Goal: Check status: Check status

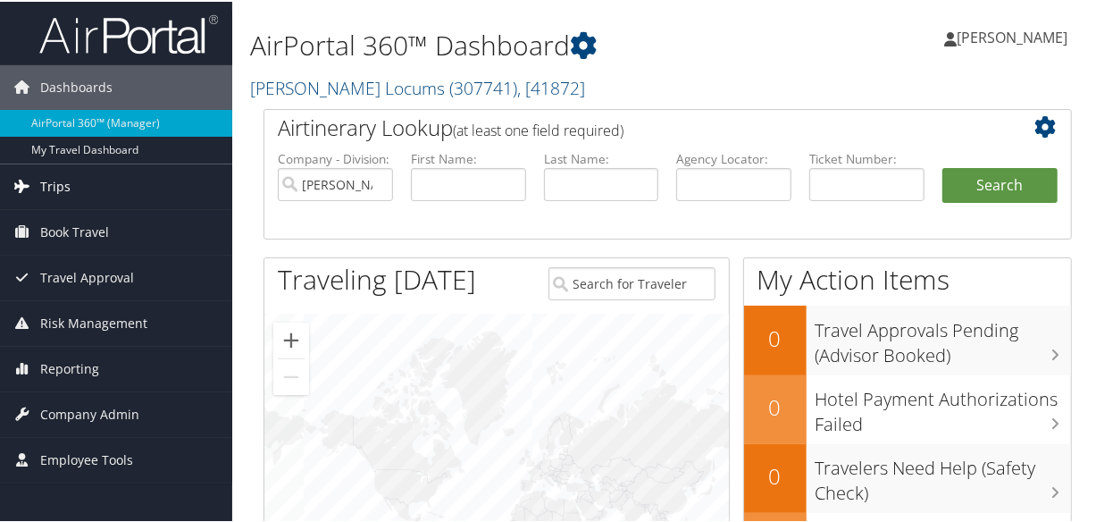
click at [38, 186] on link "Trips" at bounding box center [116, 185] width 232 height 45
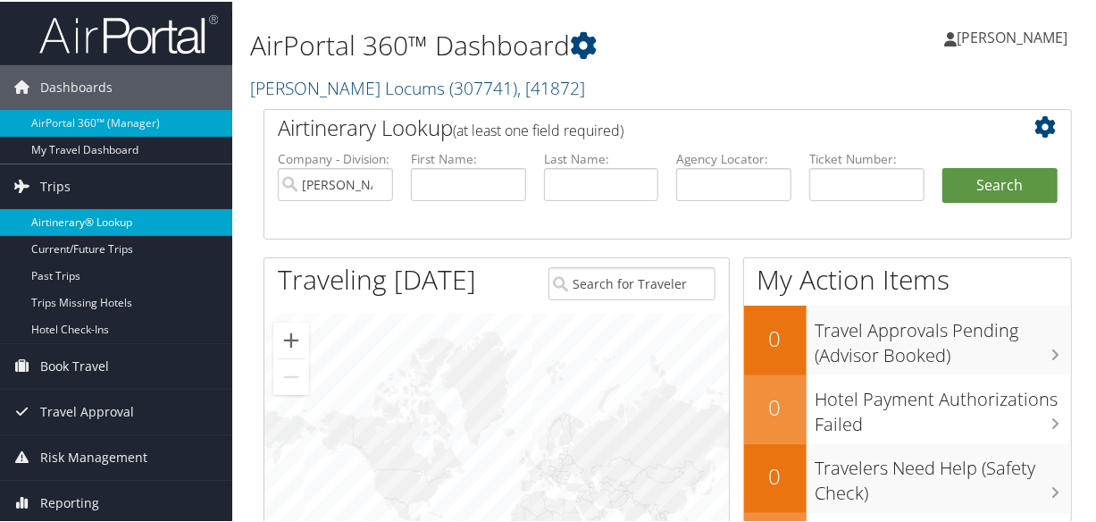
click at [101, 216] on link "Airtinerary® Lookup" at bounding box center [116, 220] width 232 height 27
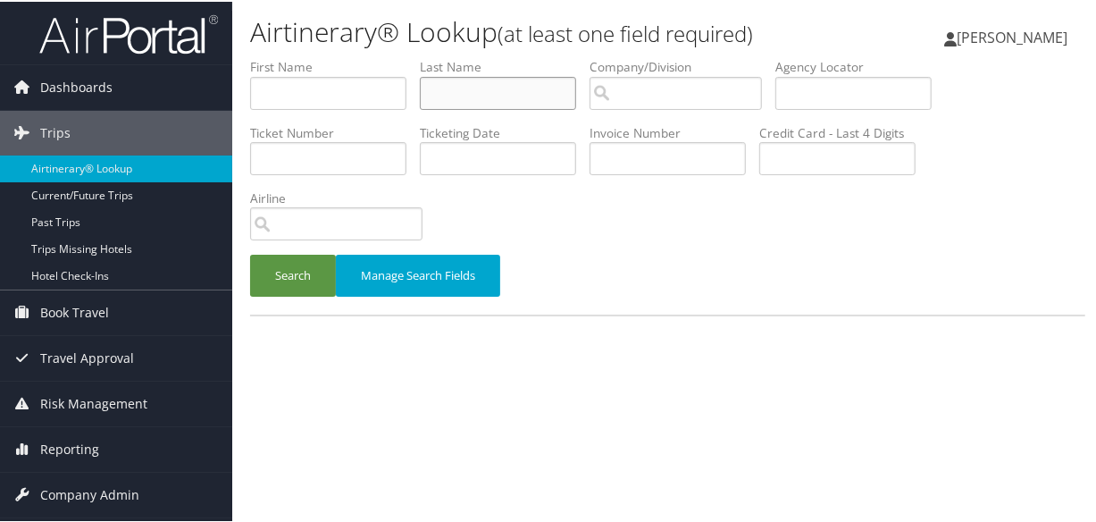
click at [462, 86] on input "text" at bounding box center [498, 91] width 156 height 33
type input "oladeji"
click at [250, 253] on button "Search" at bounding box center [293, 274] width 86 height 42
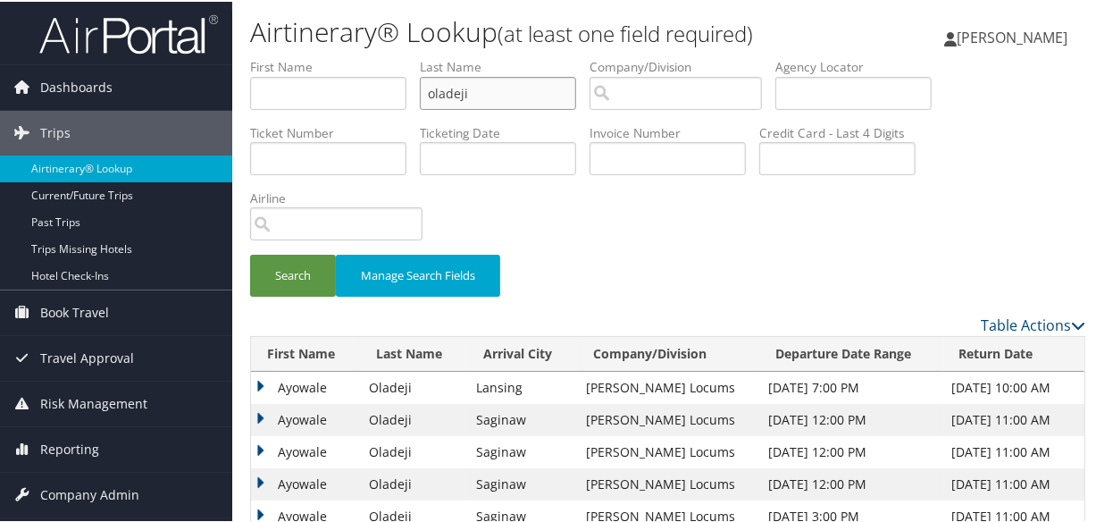
scroll to position [200, 0]
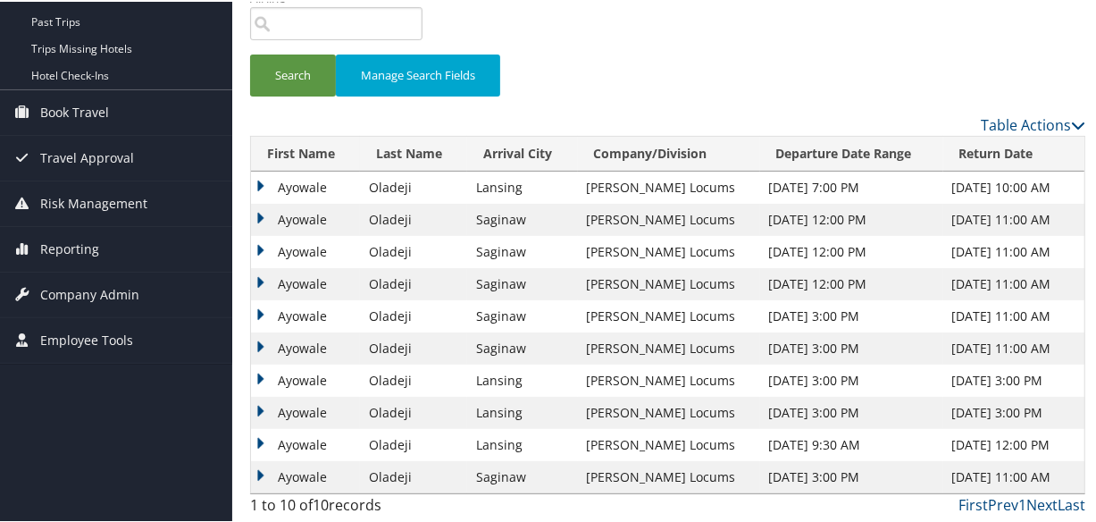
click at [256, 214] on td "Ayowale" at bounding box center [305, 218] width 109 height 32
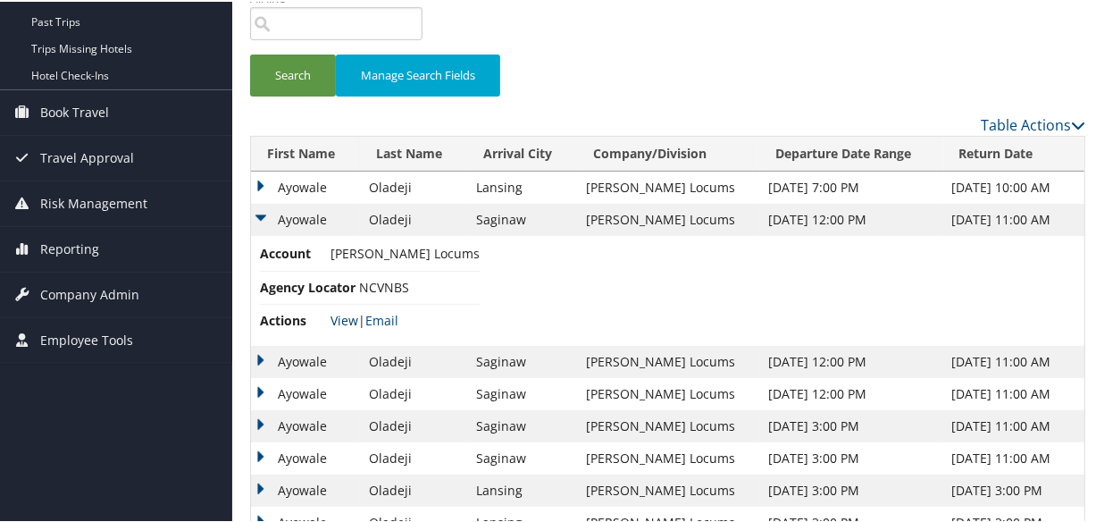
click at [340, 316] on link "View" at bounding box center [345, 318] width 28 height 17
click at [267, 179] on td "Ayowale" at bounding box center [305, 186] width 109 height 32
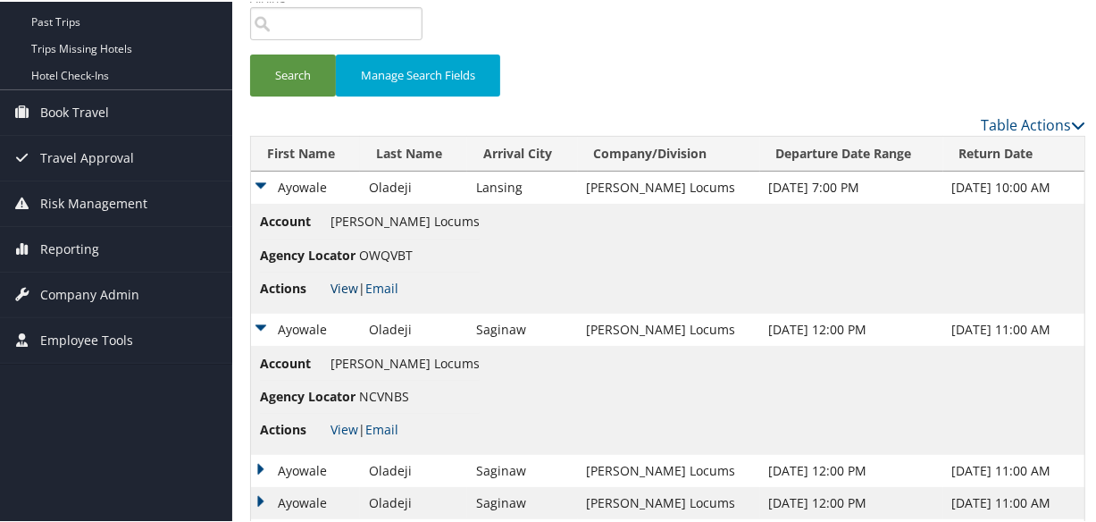
click at [337, 280] on link "View" at bounding box center [345, 286] width 28 height 17
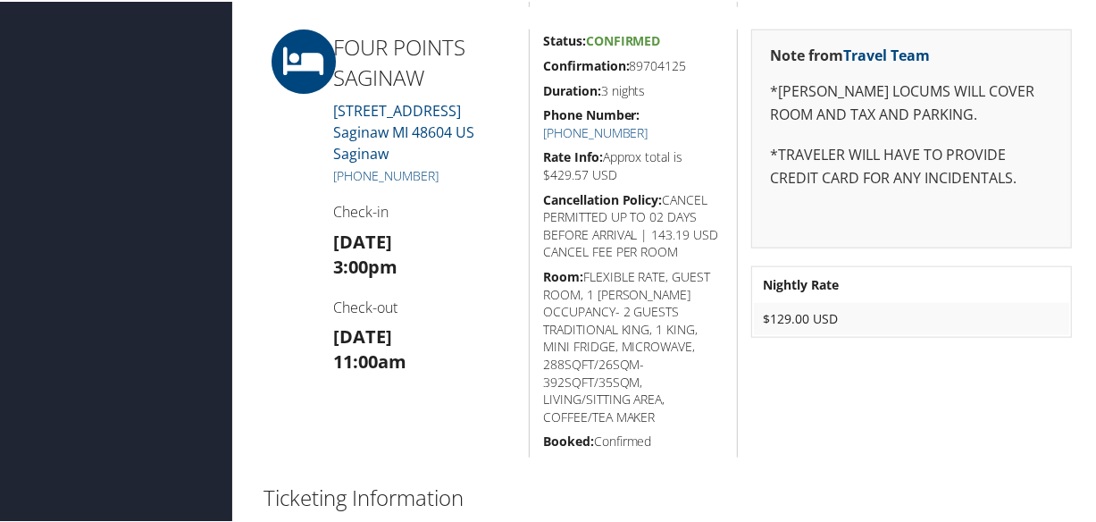
scroll to position [1055, 0]
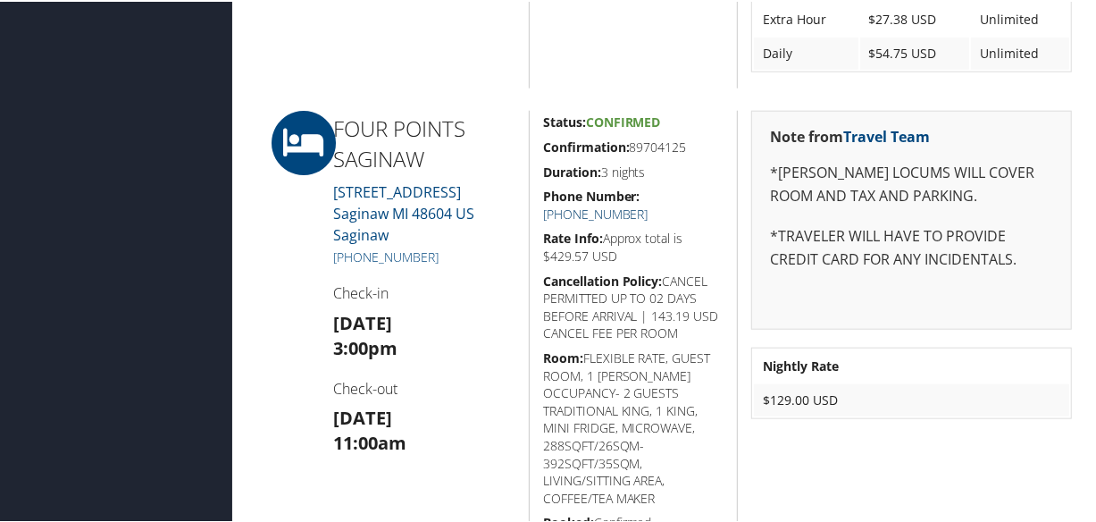
click at [649, 204] on link "[PHONE_NUMBER]" at bounding box center [595, 212] width 105 height 17
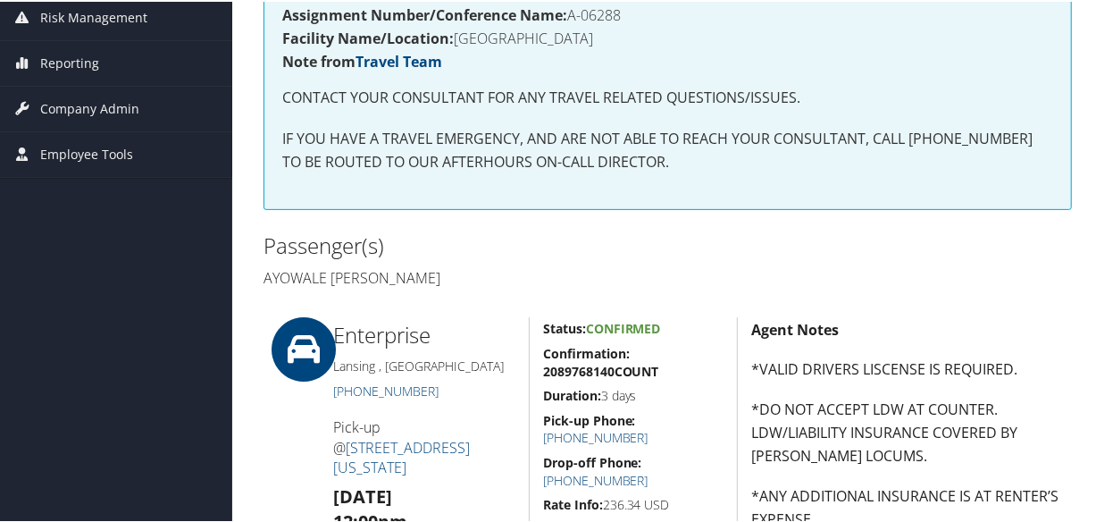
scroll to position [0, 0]
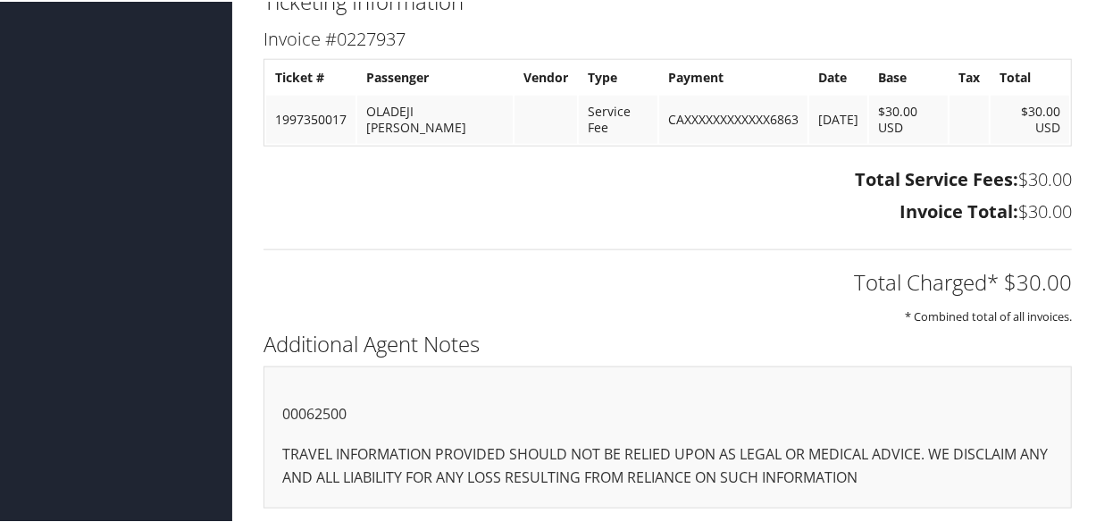
scroll to position [1182, 0]
drag, startPoint x: 357, startPoint y: 419, endPoint x: 408, endPoint y: 432, distance: 52.4
copy p "00062500"
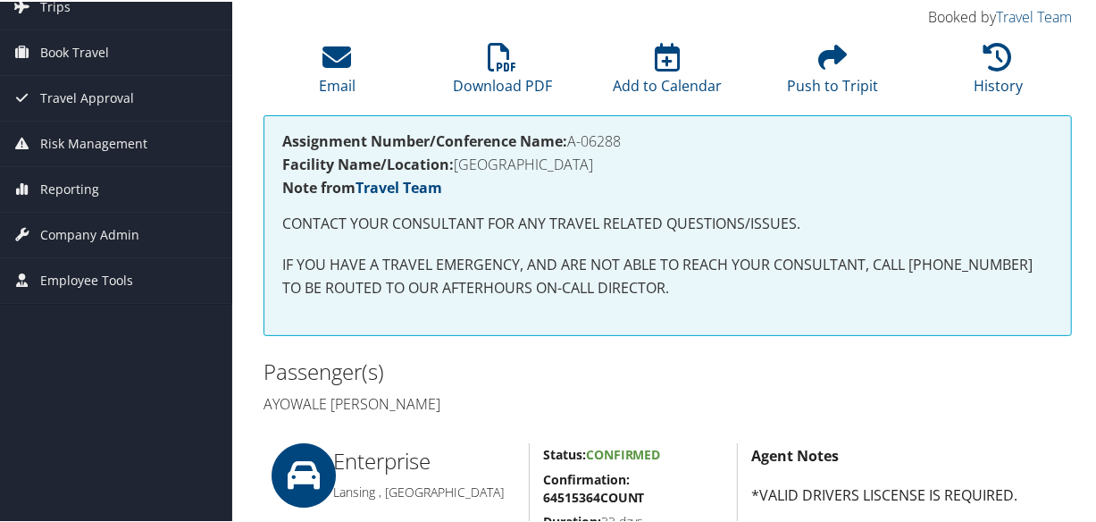
scroll to position [0, 0]
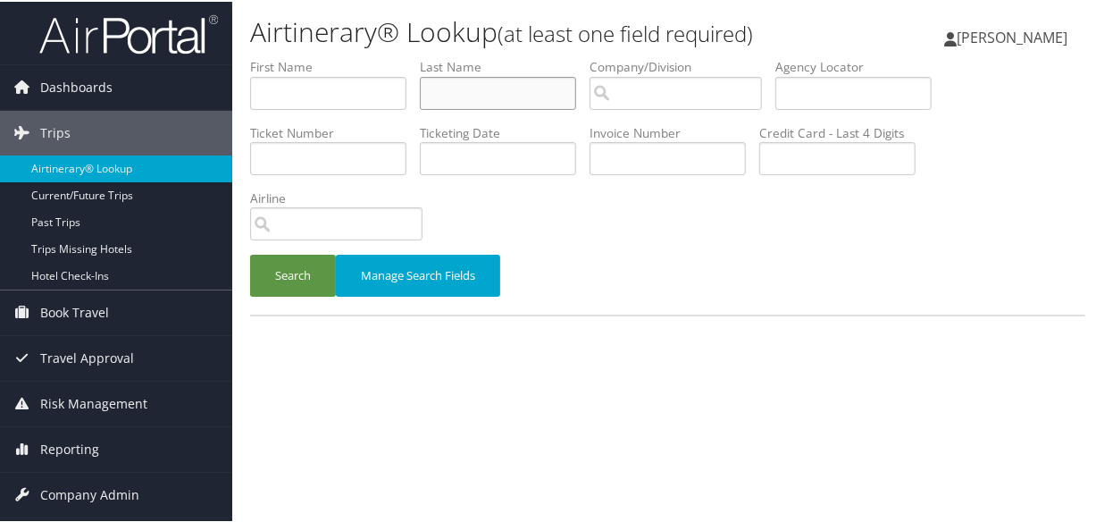
click at [457, 81] on input "text" at bounding box center [498, 91] width 156 height 33
type input "oladeji"
click at [250, 253] on button "Search" at bounding box center [293, 274] width 86 height 42
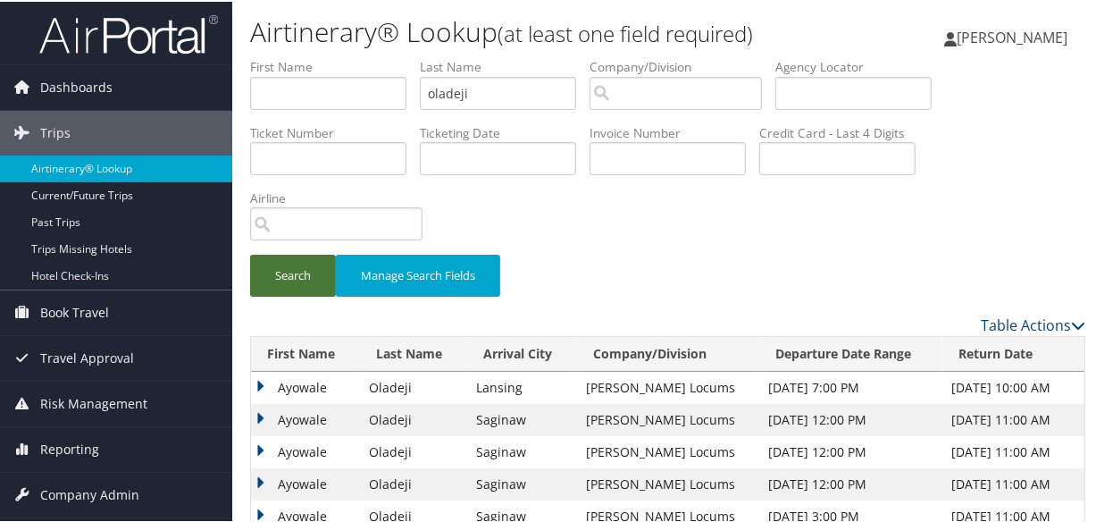
click at [302, 269] on button "Search" at bounding box center [293, 274] width 86 height 42
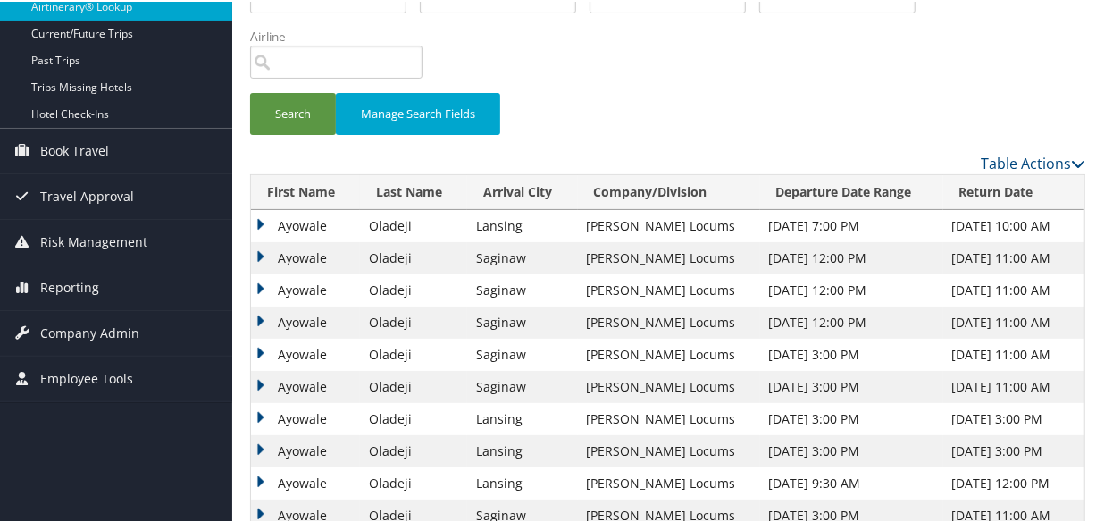
click at [260, 251] on td "Ayowale" at bounding box center [305, 256] width 109 height 32
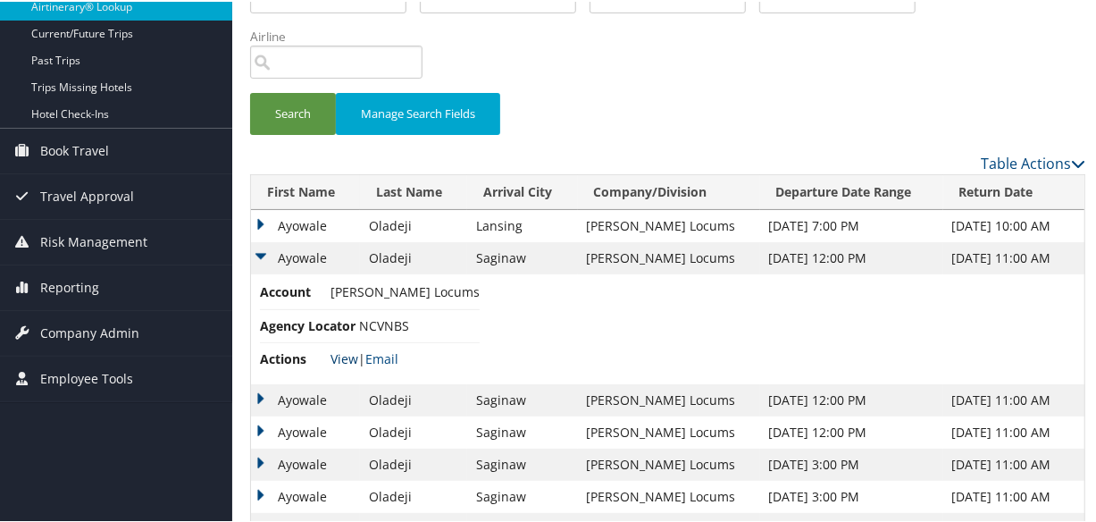
click at [338, 350] on link "View" at bounding box center [345, 356] width 28 height 17
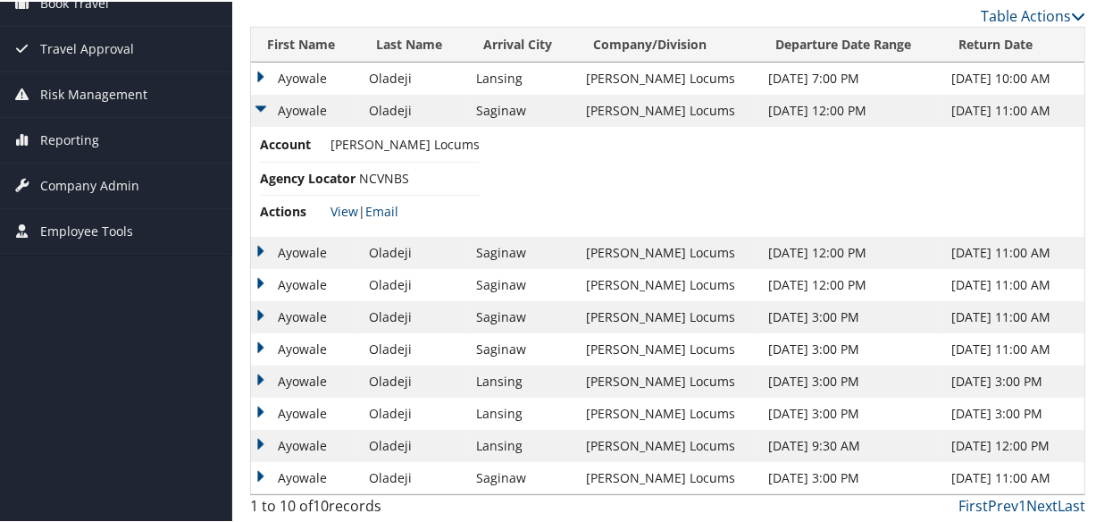
click at [256, 243] on td "Ayowale" at bounding box center [305, 251] width 109 height 32
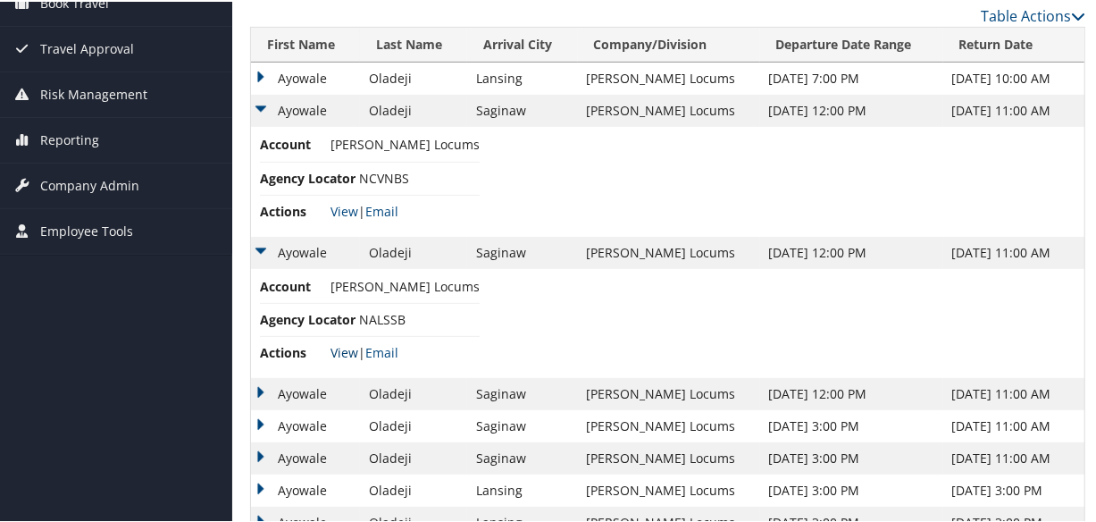
click at [336, 352] on link "View" at bounding box center [345, 350] width 28 height 17
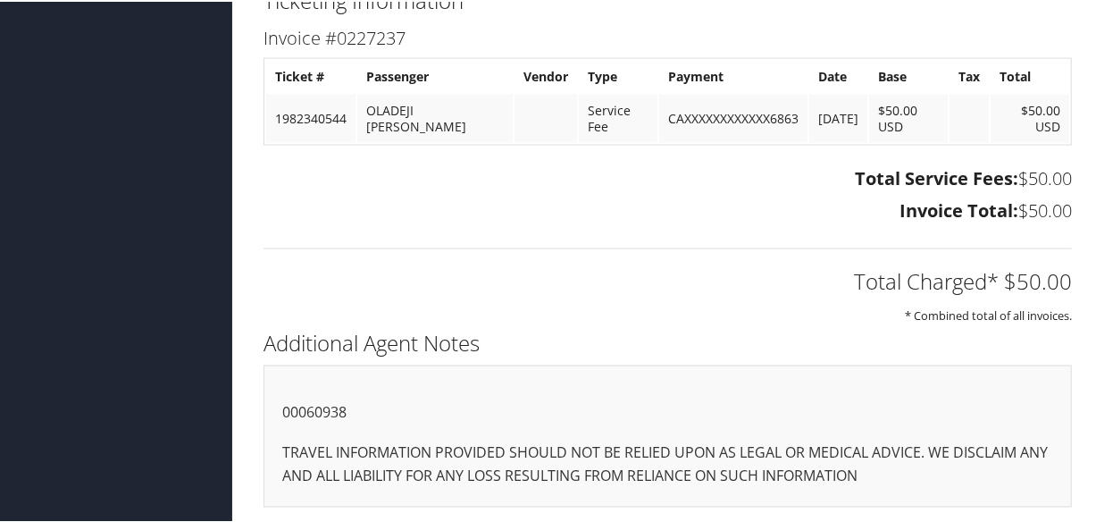
scroll to position [1633, 0]
drag, startPoint x: 281, startPoint y: 404, endPoint x: 237, endPoint y: 406, distance: 43.8
copy p "00060938"
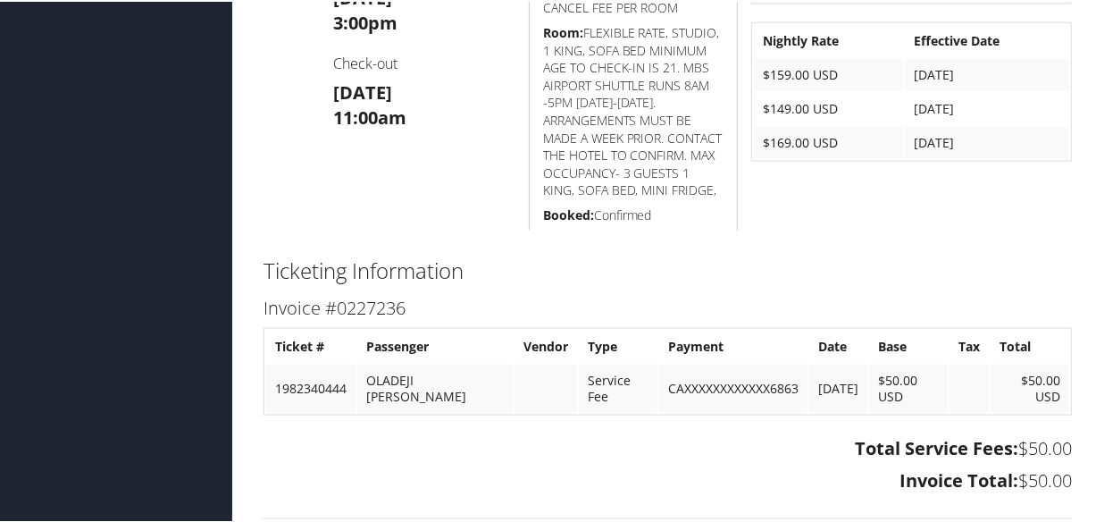
scroll to position [1055, 0]
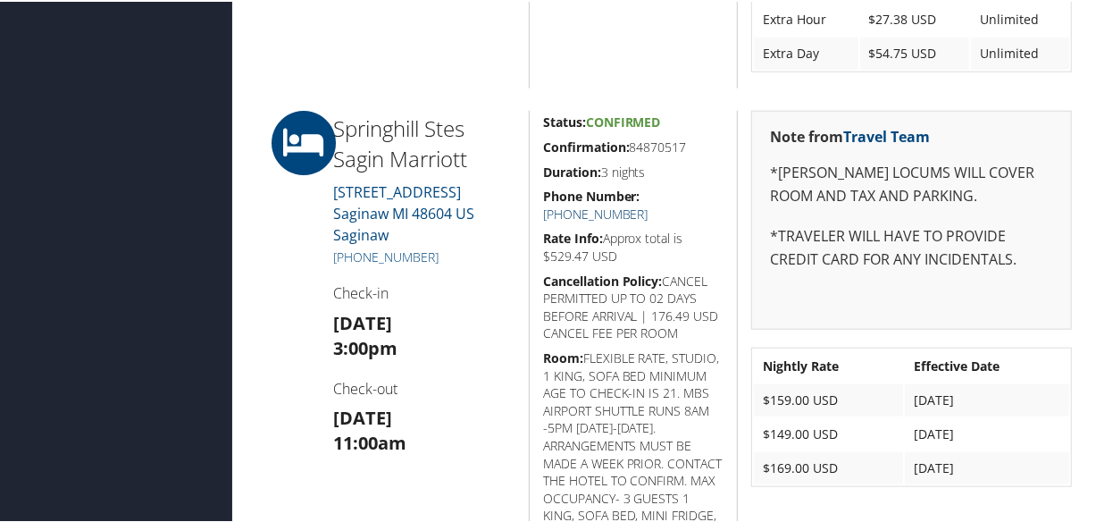
click at [649, 204] on link "[PHONE_NUMBER]" at bounding box center [595, 212] width 105 height 17
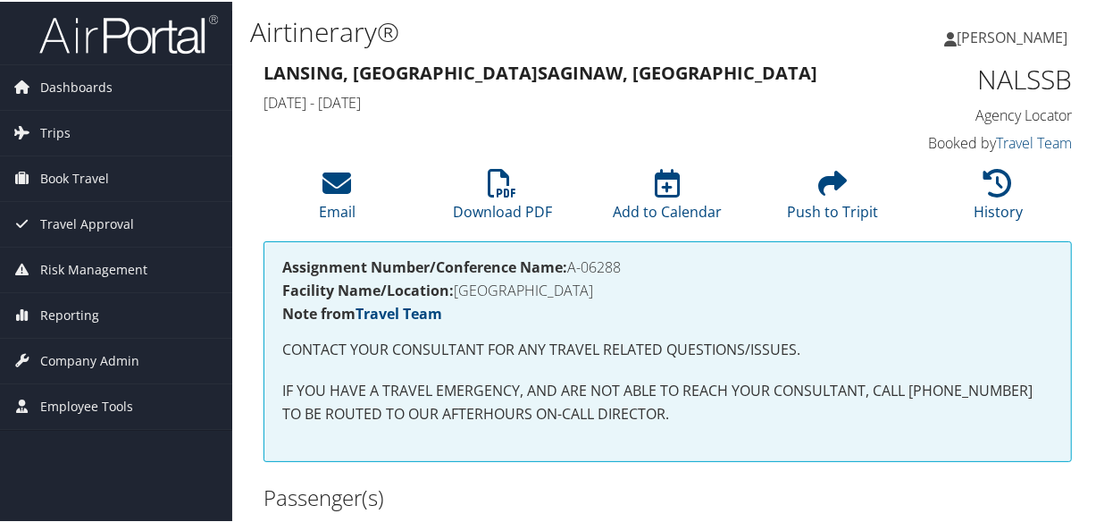
scroll to position [487, 0]
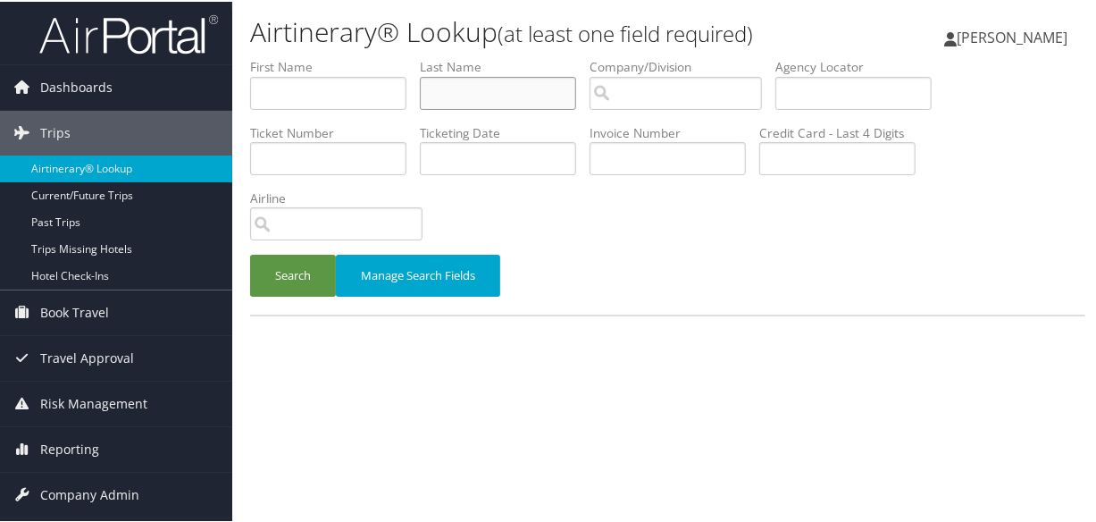
click at [515, 98] on input "text" at bounding box center [498, 91] width 156 height 33
type input "oladeji"
click at [250, 253] on button "Search" at bounding box center [293, 274] width 86 height 42
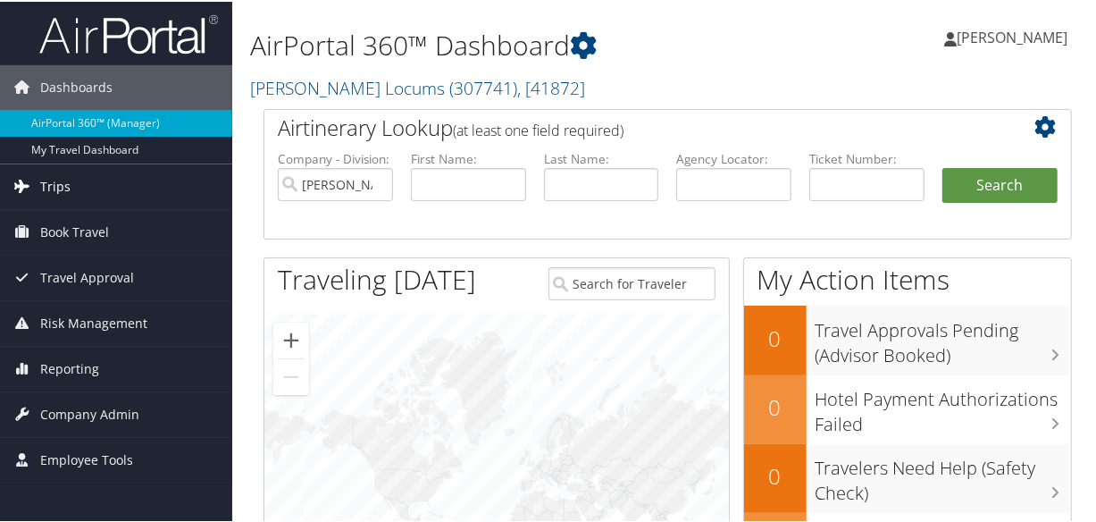
click at [74, 180] on link "Trips" at bounding box center [116, 185] width 232 height 45
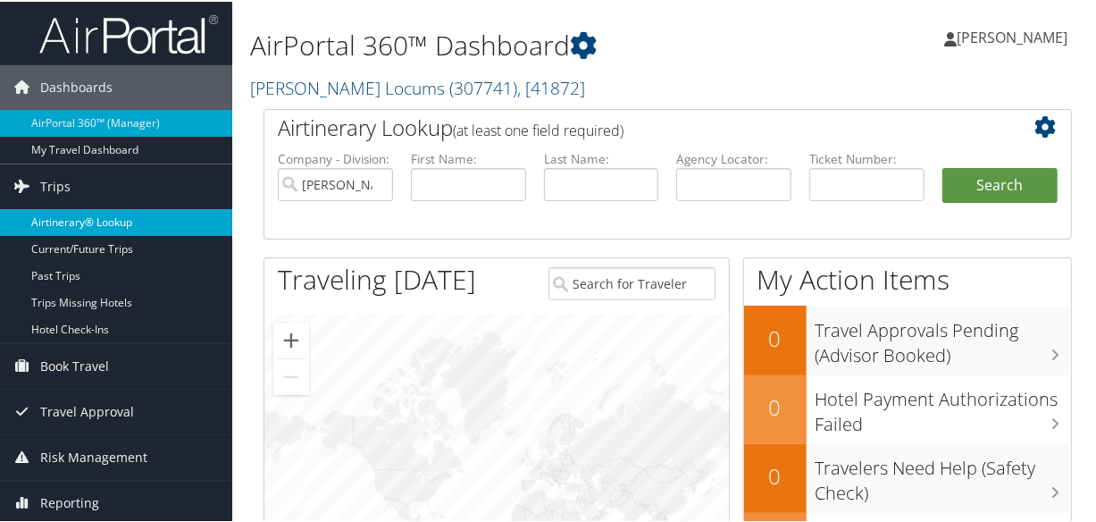
click at [86, 217] on link "Airtinerary® Lookup" at bounding box center [116, 220] width 232 height 27
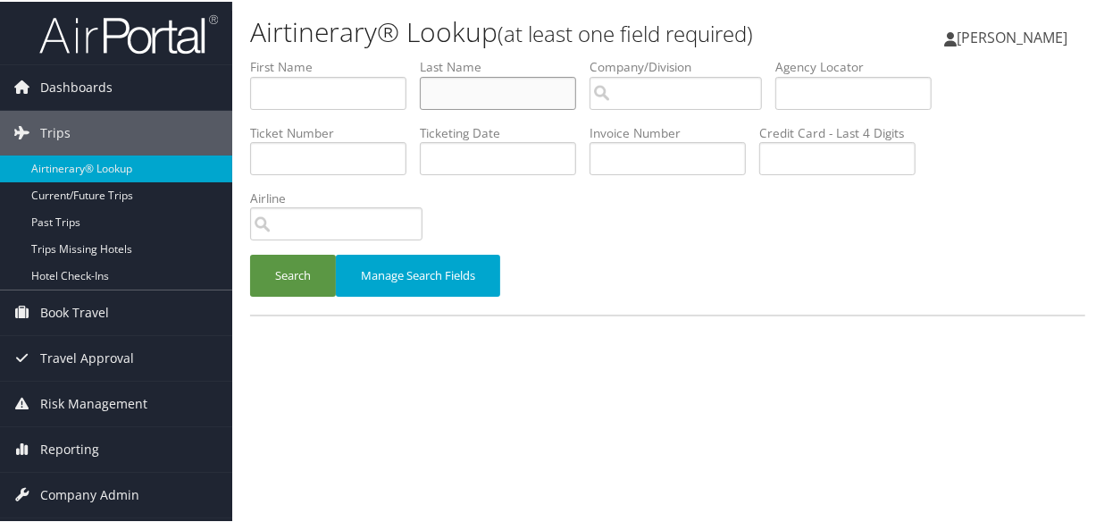
drag, startPoint x: 549, startPoint y: 96, endPoint x: 560, endPoint y: 86, distance: 14.5
click at [549, 95] on input "text" at bounding box center [498, 91] width 156 height 33
type input "oladeji"
click at [250, 253] on button "Search" at bounding box center [293, 274] width 86 height 42
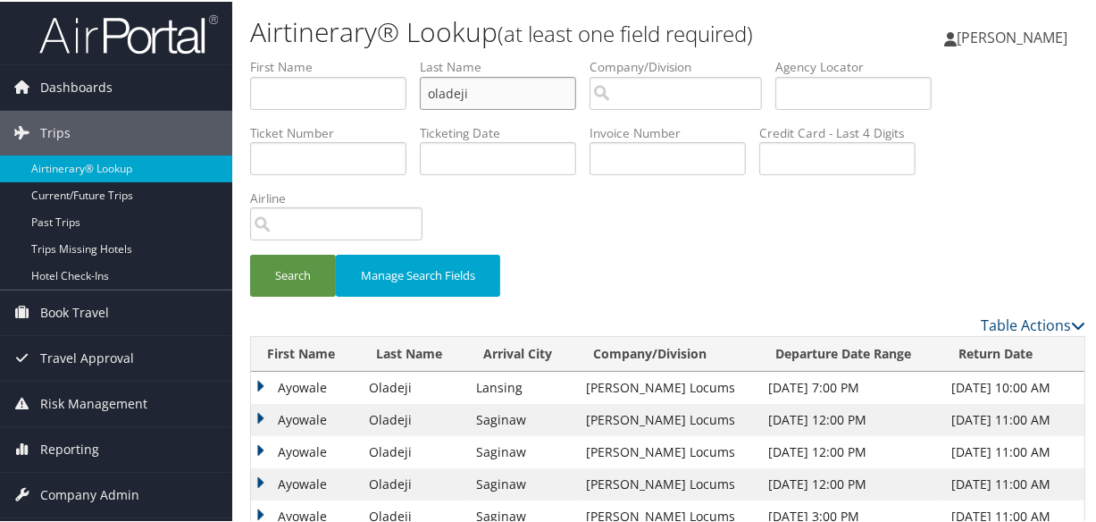
scroll to position [200, 0]
